Goal: Task Accomplishment & Management: Manage account settings

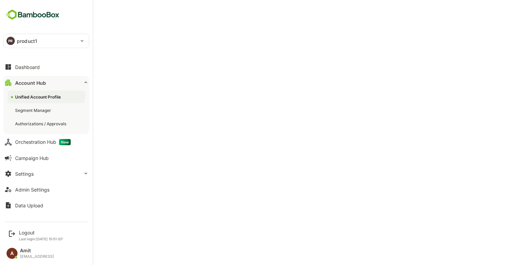
click at [19, 67] on div "Dashboard" at bounding box center [27, 67] width 25 height 6
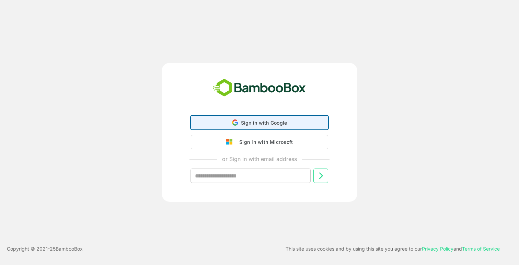
click at [244, 124] on span "Sign in with Google" at bounding box center [264, 123] width 46 height 6
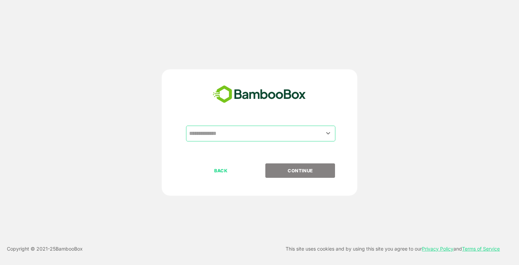
click at [234, 130] on input "text" at bounding box center [260, 133] width 146 height 13
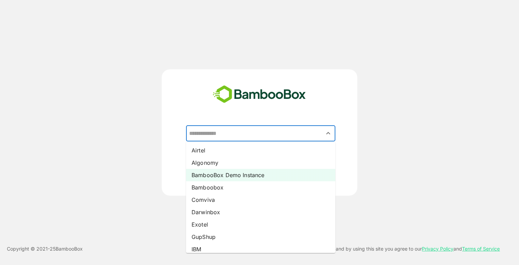
click at [223, 175] on li "BambooBox Demo Instance" at bounding box center [260, 175] width 149 height 12
type input "**********"
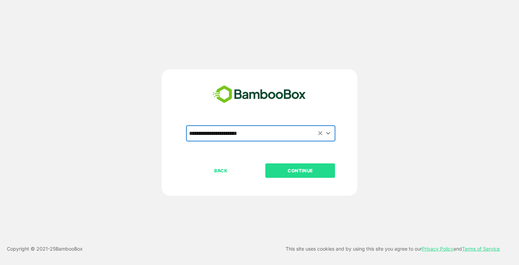
click at [285, 166] on button "CONTINUE" at bounding box center [300, 170] width 70 height 14
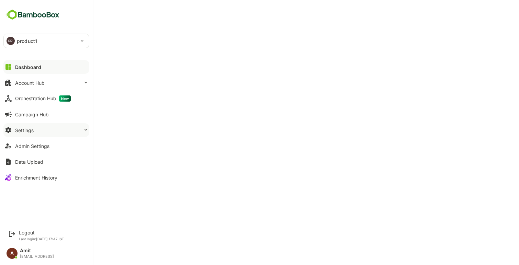
click at [29, 131] on div "Settings" at bounding box center [24, 130] width 19 height 6
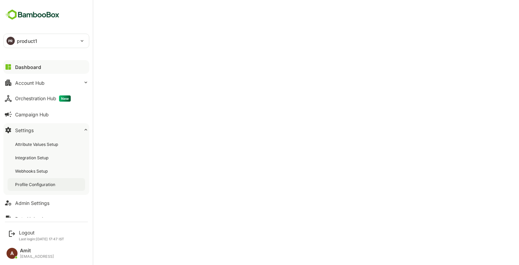
click at [31, 182] on div "Profile Configuration" at bounding box center [36, 184] width 42 height 6
click at [29, 155] on div "Integration Setup" at bounding box center [32, 158] width 35 height 6
click at [27, 182] on div "Profile Configuration" at bounding box center [36, 184] width 42 height 6
click at [24, 79] on button "Account Hub" at bounding box center [46, 83] width 86 height 14
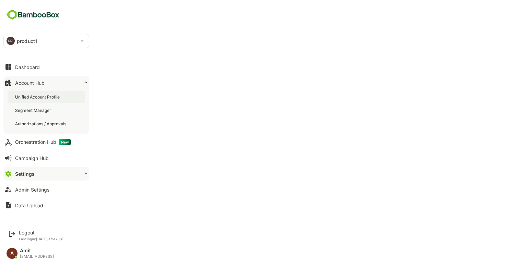
click at [25, 96] on div "Unified Account Profile" at bounding box center [38, 97] width 46 height 6
click at [23, 42] on p "product1" at bounding box center [27, 40] width 20 height 7
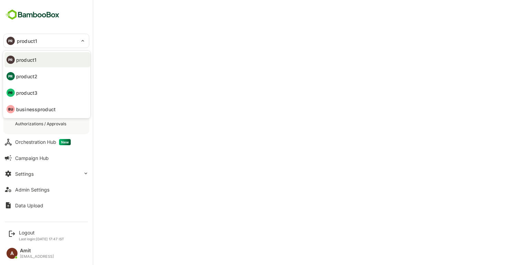
click at [32, 75] on p "product2" at bounding box center [26, 76] width 21 height 7
